Goal: Find specific page/section: Find specific page/section

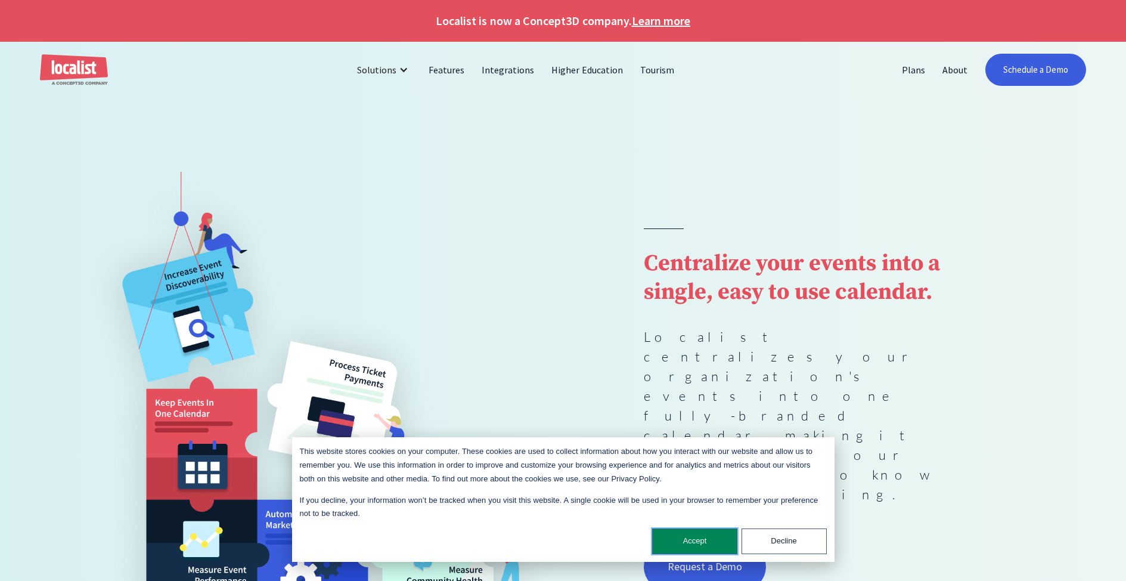
drag, startPoint x: 695, startPoint y: 548, endPoint x: 673, endPoint y: 479, distance: 71.8
click at [695, 548] on button "Accept" at bounding box center [694, 541] width 85 height 26
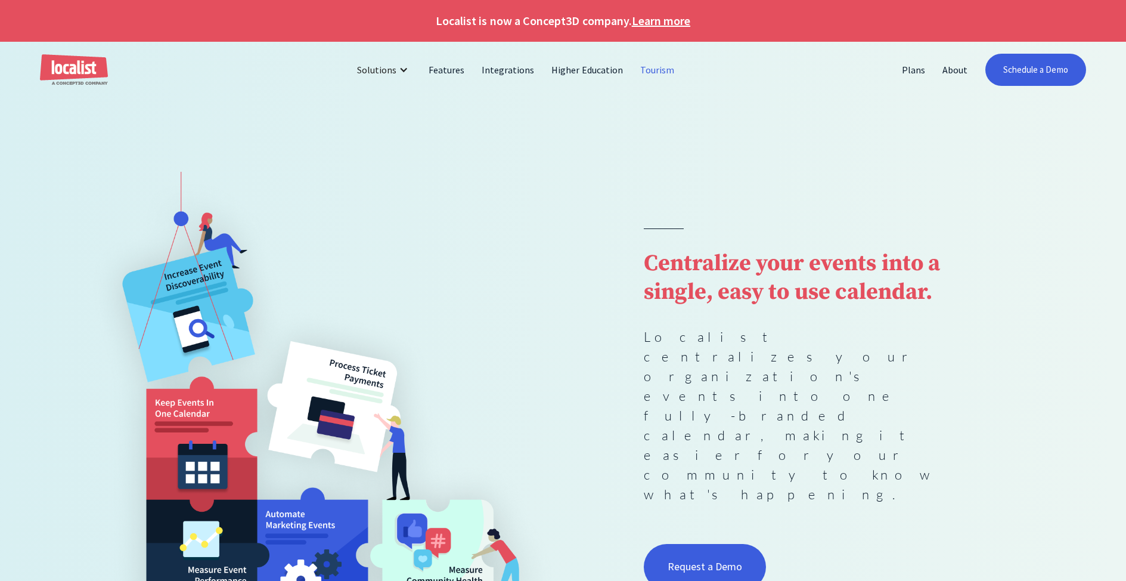
click at [649, 72] on link "Tourism" at bounding box center [657, 69] width 51 height 29
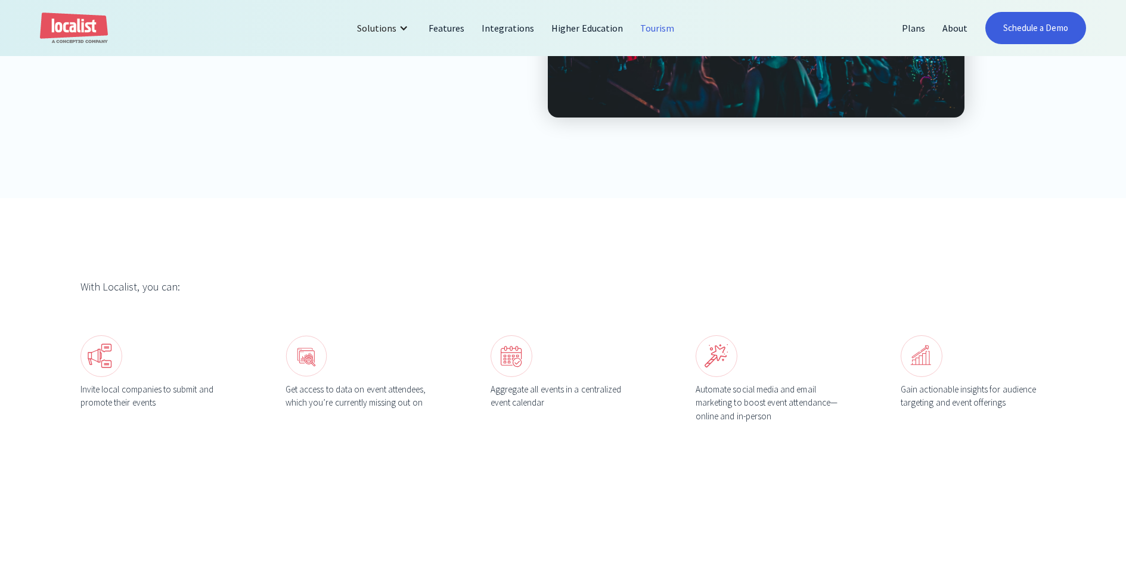
scroll to position [355, 0]
